Goal: Find specific page/section: Find specific page/section

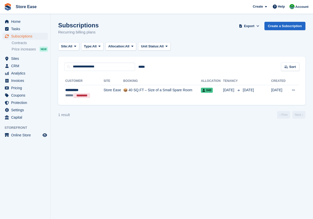
click at [67, 202] on section "Subscriptions Recurring billing plans Export Export Subscriptions Export a CSV …" at bounding box center [182, 109] width 263 height 219
click at [16, 60] on span "Sites" at bounding box center [26, 58] width 30 height 7
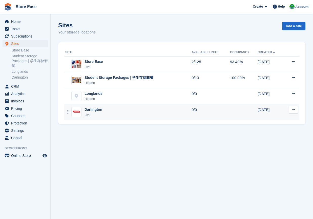
click at [95, 111] on div "Darlington" at bounding box center [94, 109] width 18 height 5
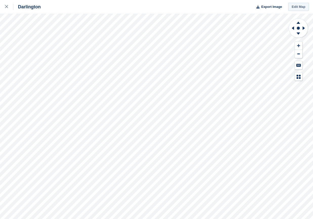
click at [297, 6] on link "Edit Map" at bounding box center [298, 7] width 21 height 8
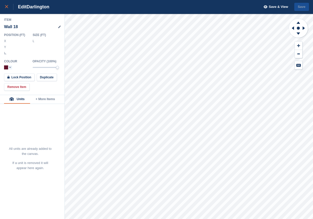
click at [9, 8] on div at bounding box center [9, 7] width 8 height 6
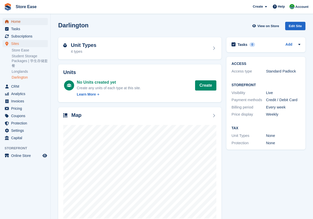
click at [15, 21] on span "Home" at bounding box center [26, 21] width 30 height 7
